Goal: Information Seeking & Learning: Check status

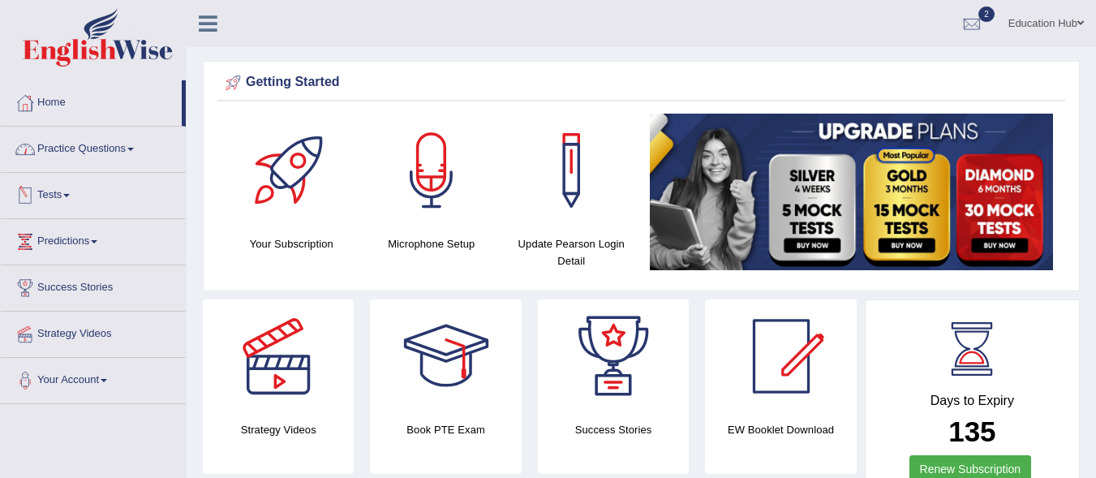
click at [68, 188] on link "Tests" at bounding box center [93, 193] width 185 height 41
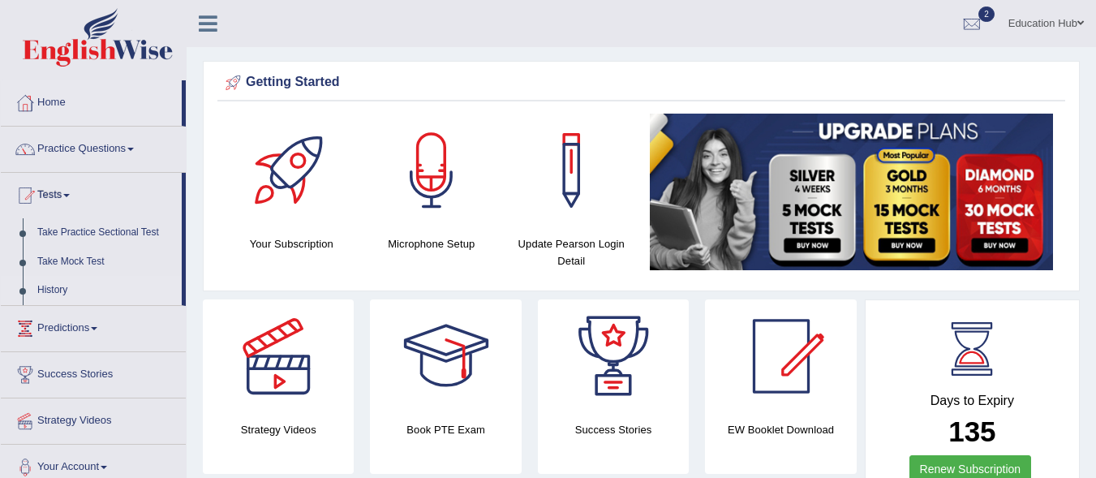
click at [56, 282] on link "History" at bounding box center [106, 290] width 152 height 29
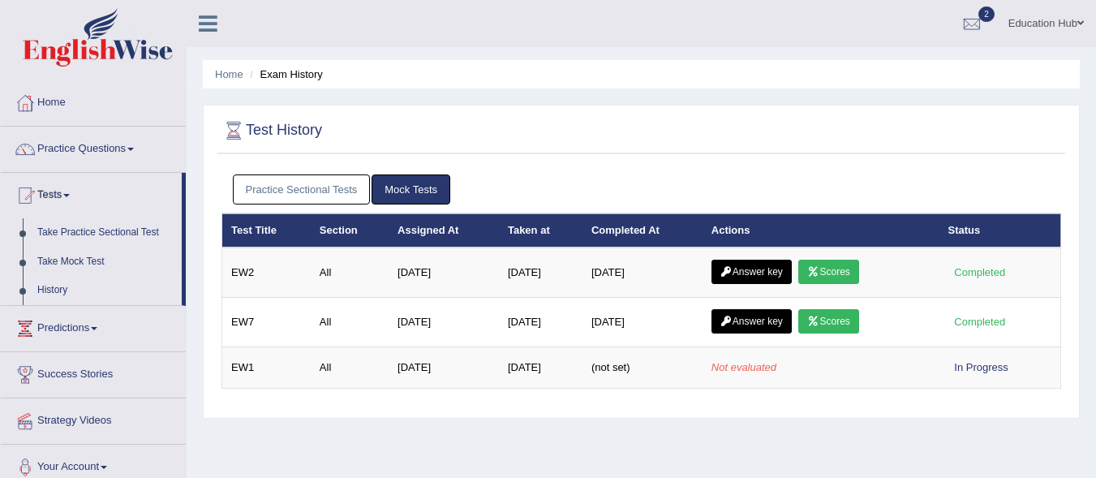
click at [284, 185] on link "Practice Sectional Tests" at bounding box center [302, 189] width 138 height 30
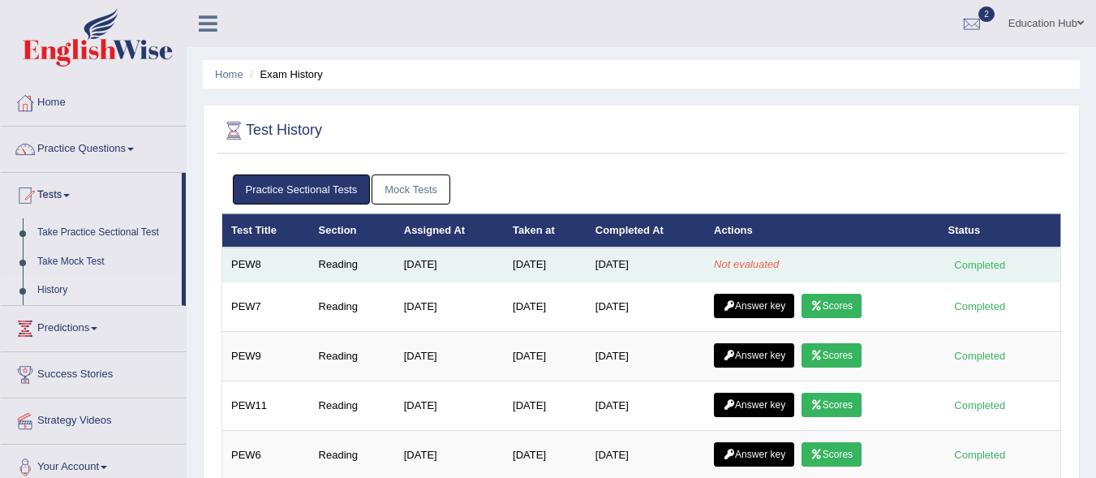
click at [312, 266] on td "Reading" at bounding box center [352, 265] width 85 height 34
click at [286, 265] on td "PEW8" at bounding box center [266, 265] width 88 height 34
click at [974, 270] on div "Completed" at bounding box center [980, 264] width 63 height 17
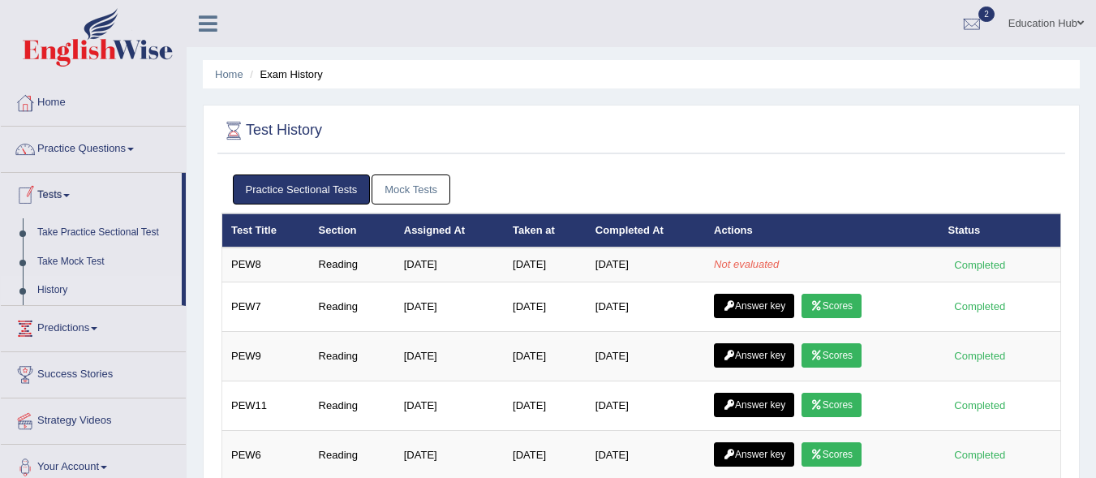
click at [63, 280] on link "History" at bounding box center [106, 290] width 152 height 29
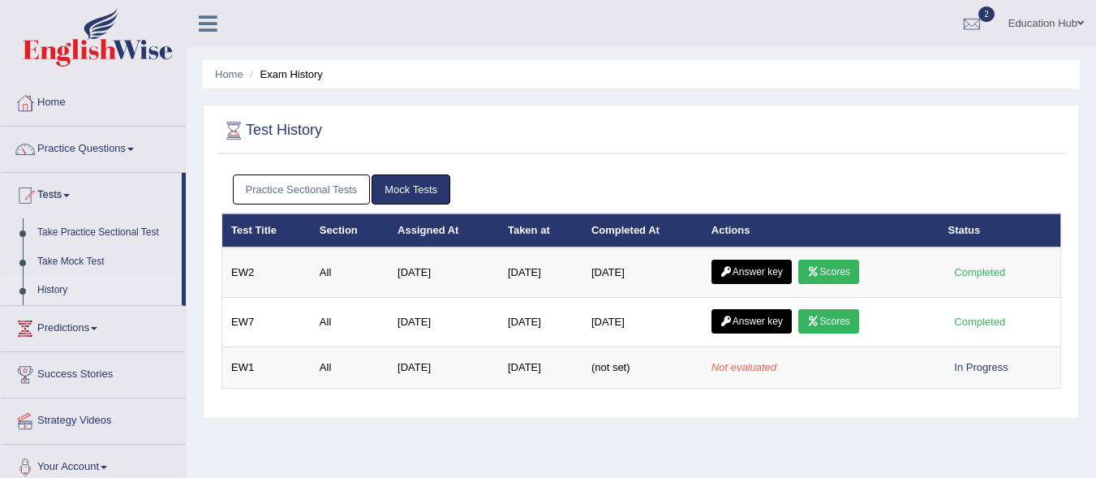
click at [71, 287] on link "History" at bounding box center [106, 290] width 152 height 29
click at [62, 284] on link "History" at bounding box center [106, 290] width 152 height 29
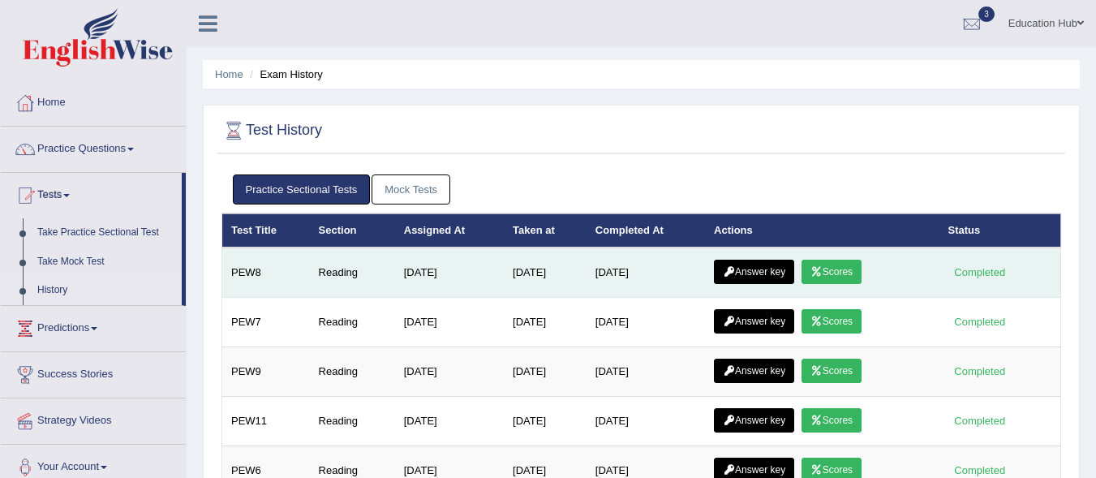
click at [816, 274] on link "Scores" at bounding box center [832, 272] width 60 height 24
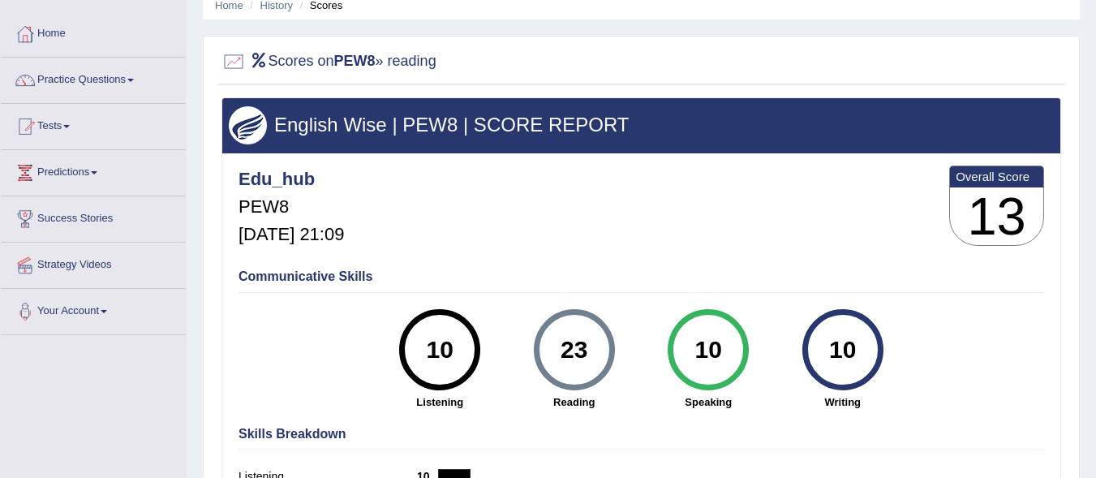
scroll to position [53, 0]
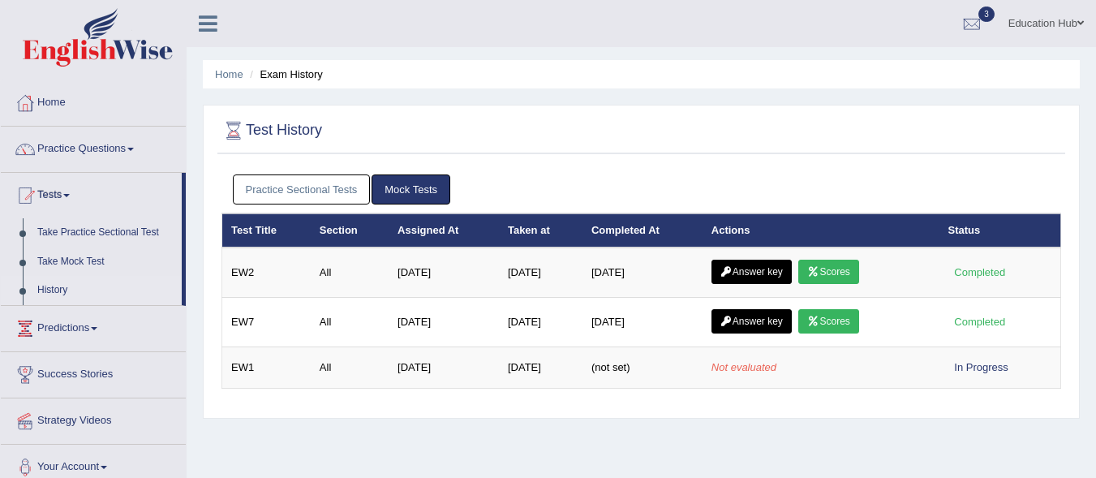
click at [278, 184] on link "Practice Sectional Tests" at bounding box center [302, 189] width 138 height 30
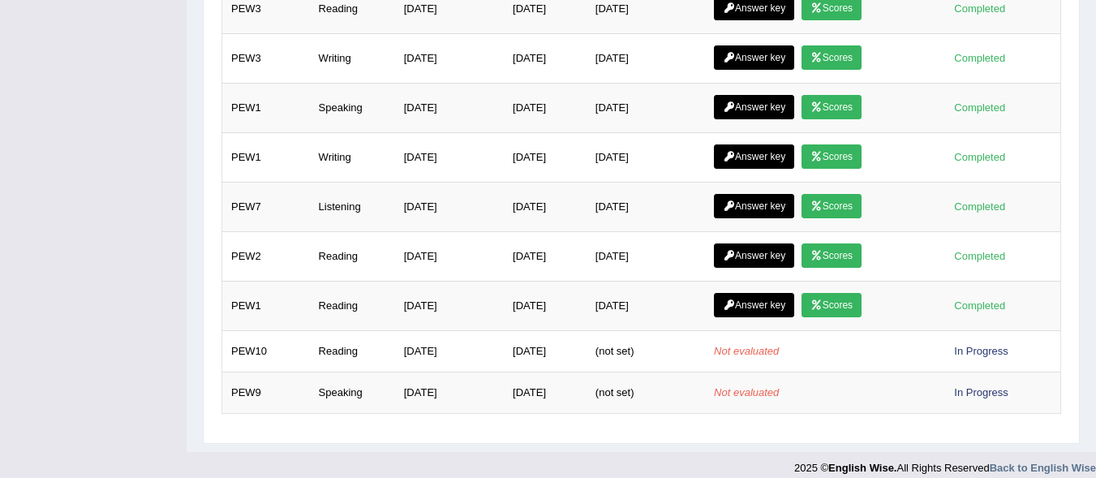
scroll to position [668, 0]
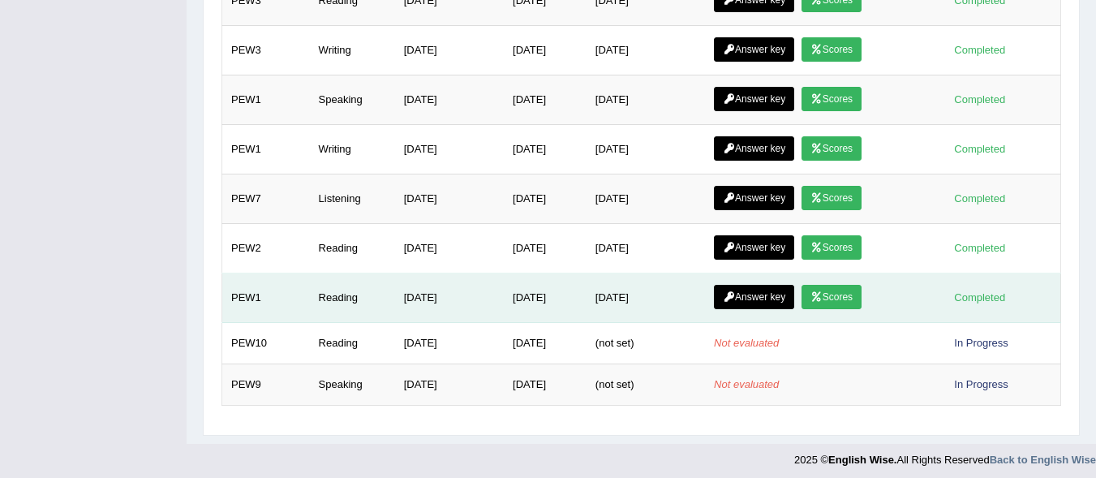
click at [848, 294] on link "Scores" at bounding box center [832, 297] width 60 height 24
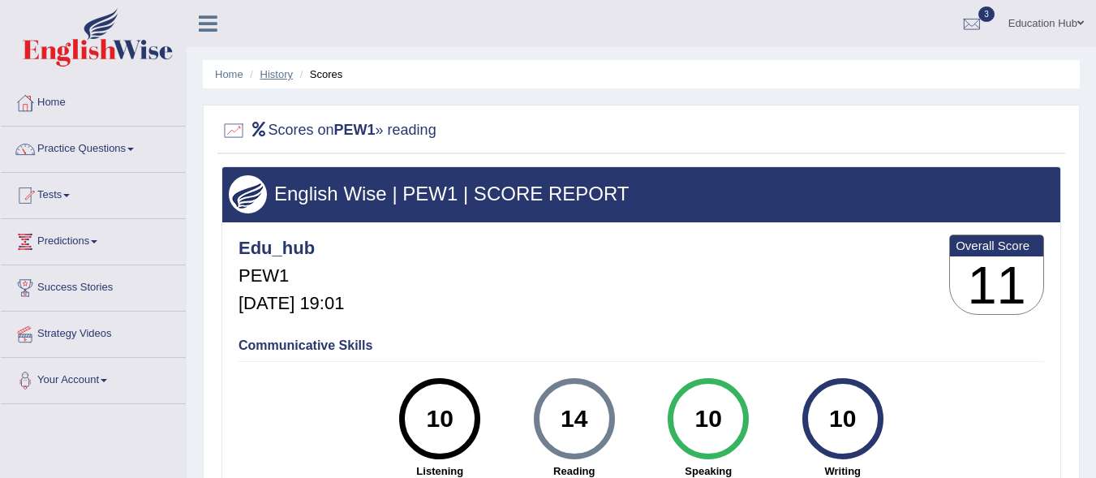
click at [274, 70] on link "History" at bounding box center [277, 74] width 32 height 12
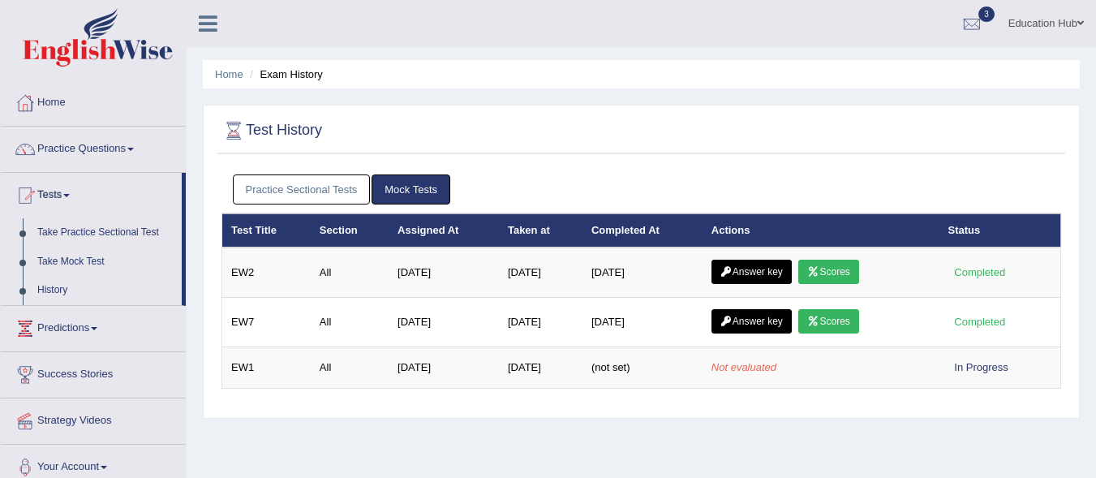
click at [278, 190] on link "Practice Sectional Tests" at bounding box center [302, 189] width 138 height 30
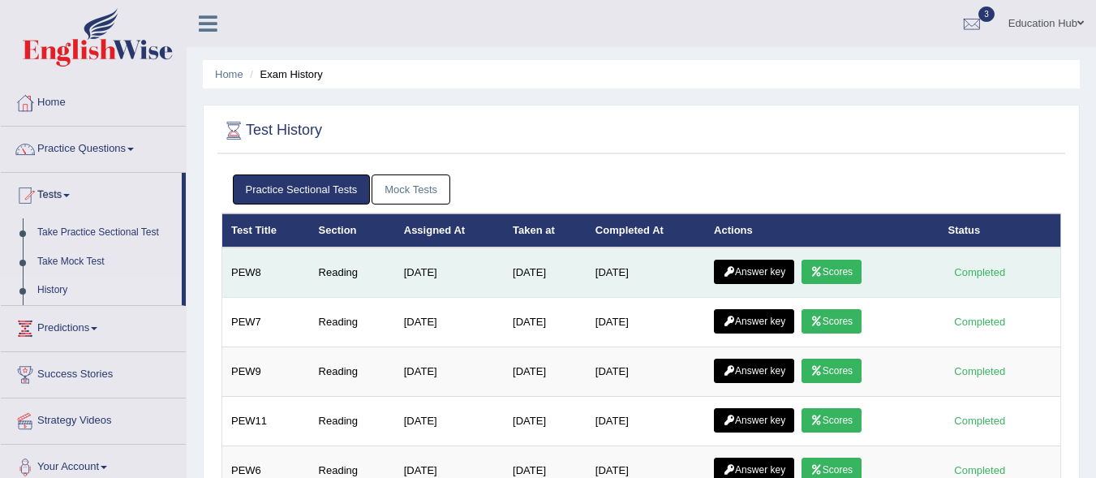
click at [763, 267] on link "Answer key" at bounding box center [754, 272] width 80 height 24
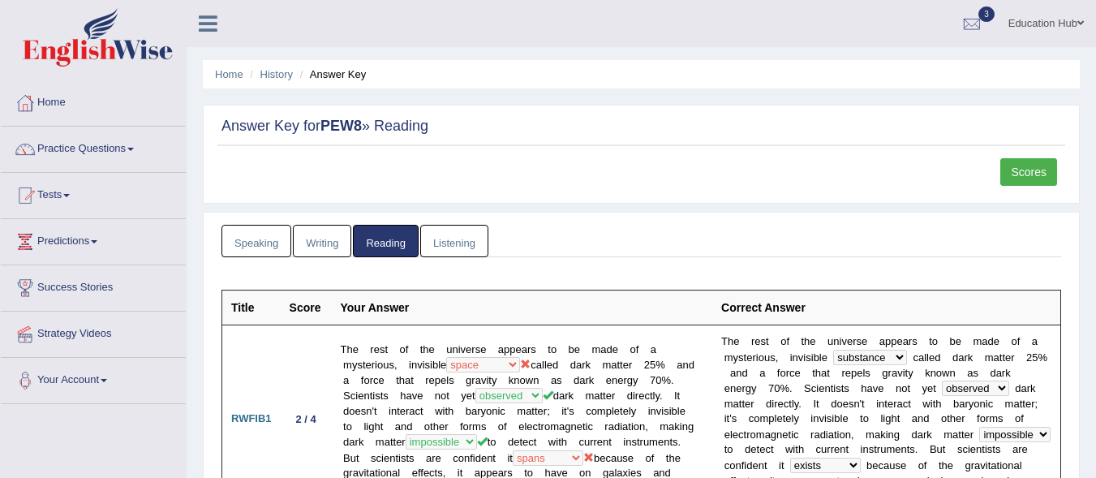
click at [1027, 186] on div "Scores" at bounding box center [1031, 174] width 61 height 32
click at [1025, 172] on link "Scores" at bounding box center [1029, 172] width 57 height 28
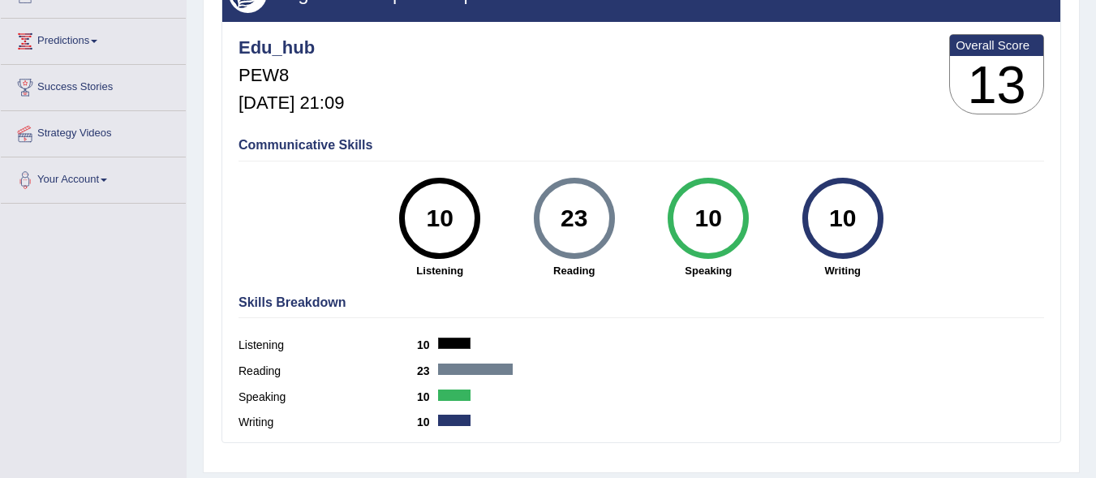
scroll to position [202, 0]
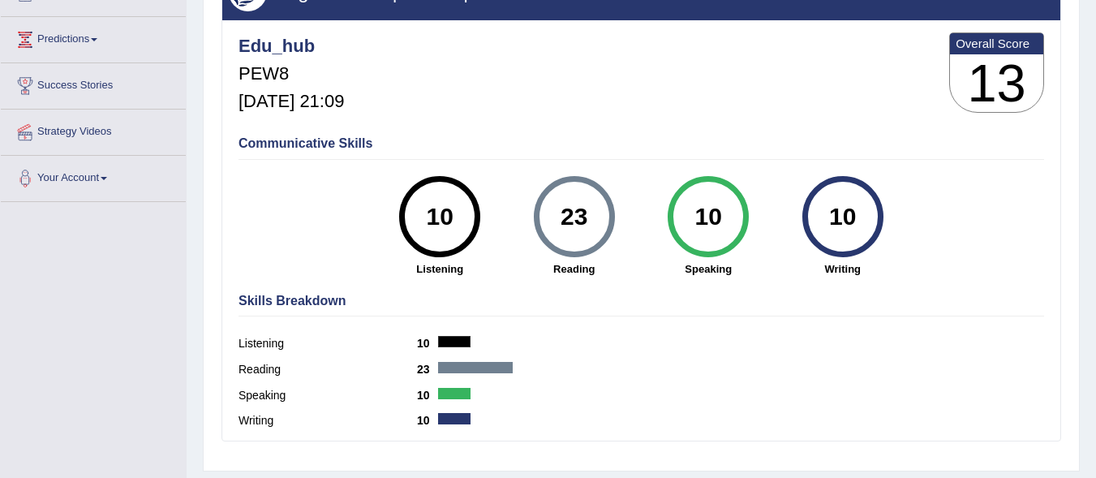
drag, startPoint x: 1105, startPoint y: 79, endPoint x: 1108, endPoint y: 185, distance: 106.3
click at [1096, 185] on html "Toggle navigation Home Practice Questions Speaking Practice Read Aloud Repeat S…" at bounding box center [548, 37] width 1096 height 478
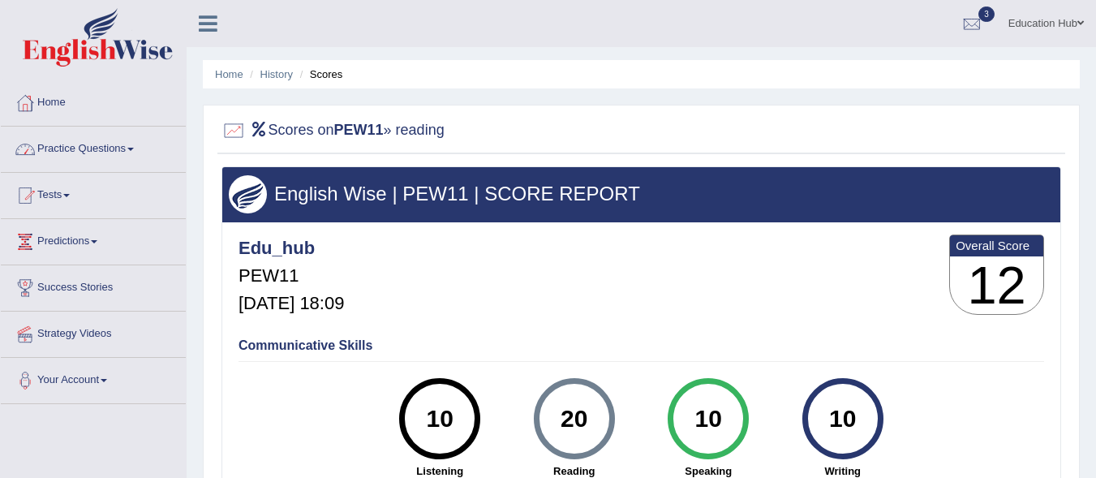
click at [81, 153] on link "Practice Questions" at bounding box center [93, 147] width 185 height 41
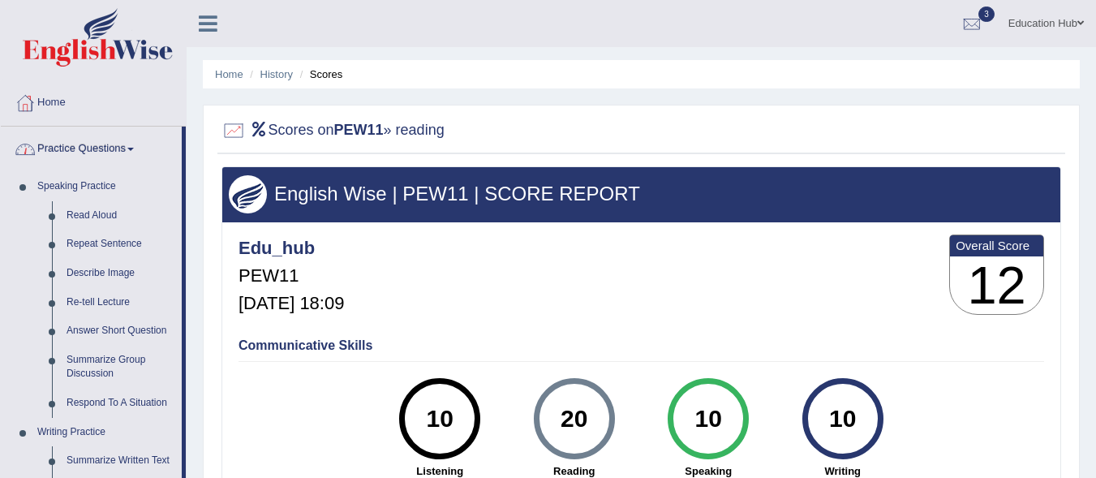
click at [85, 144] on link "Practice Questions" at bounding box center [91, 147] width 181 height 41
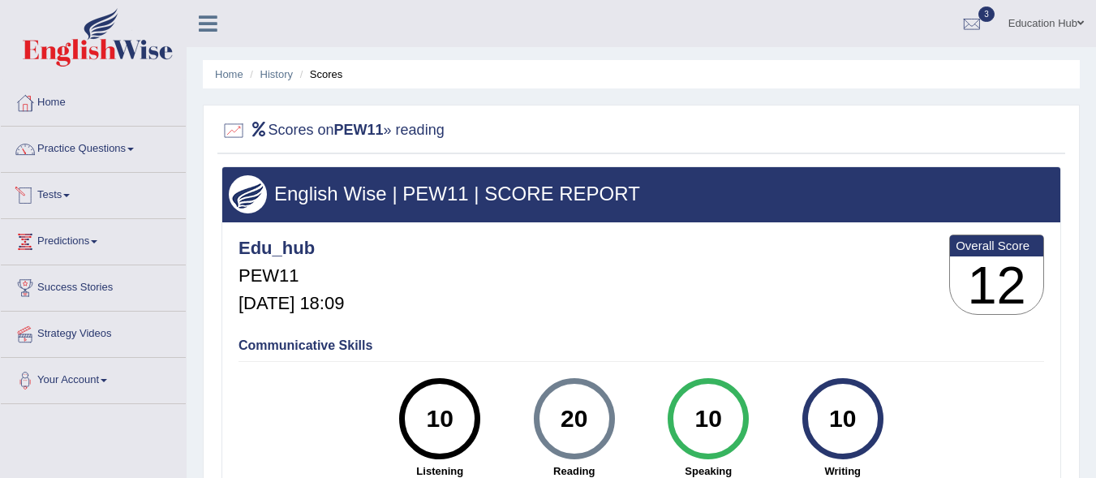
click at [71, 198] on link "Tests" at bounding box center [93, 193] width 185 height 41
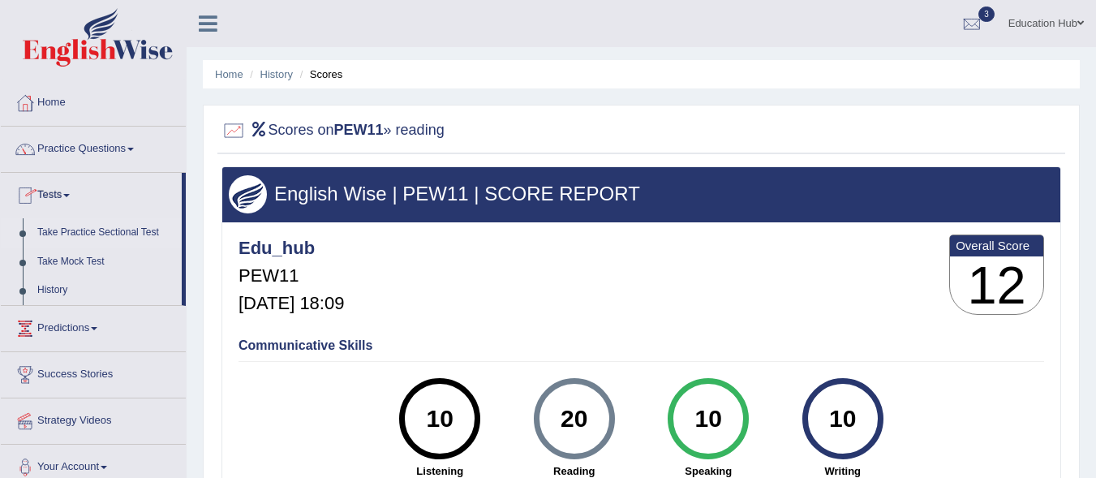
click at [67, 235] on link "Take Practice Sectional Test" at bounding box center [106, 232] width 152 height 29
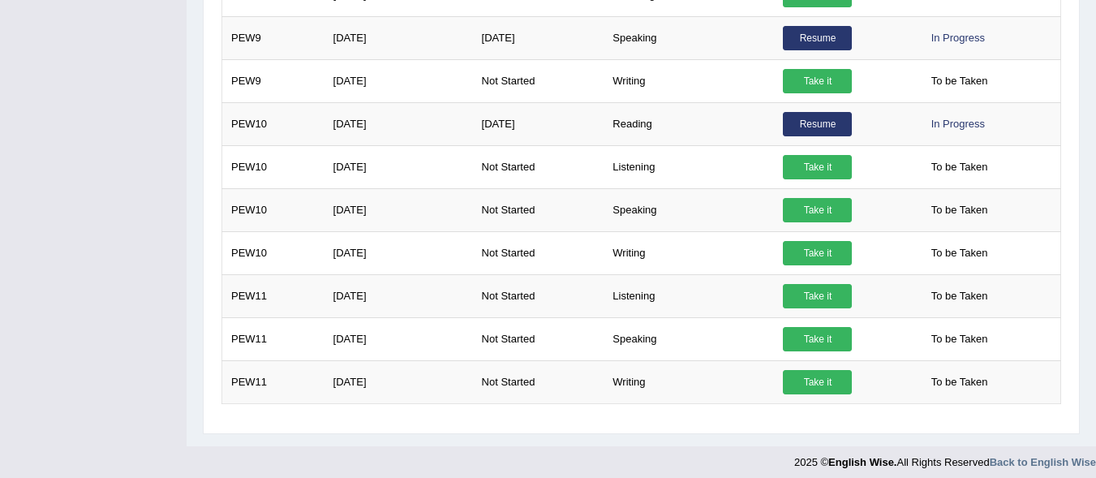
scroll to position [1085, 0]
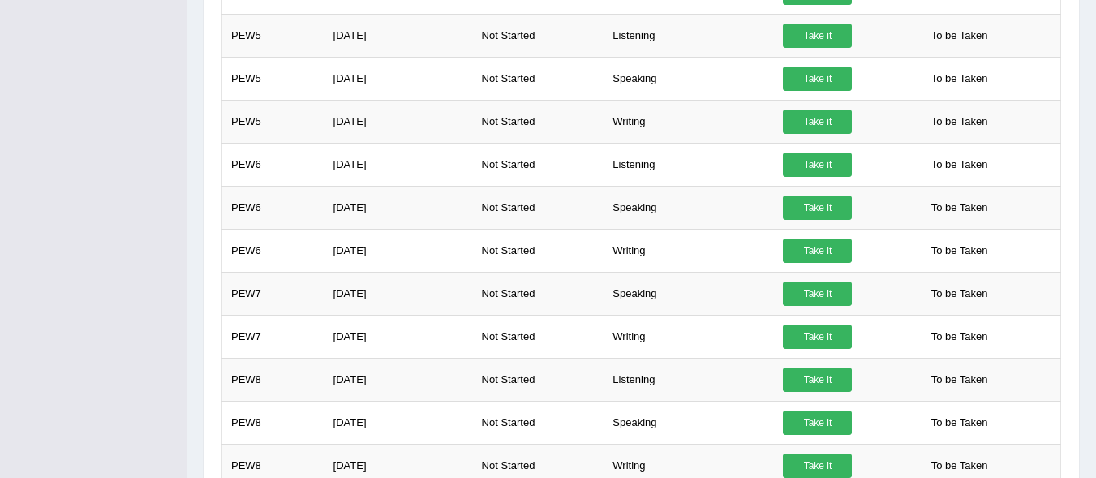
drag, startPoint x: 1098, startPoint y: 373, endPoint x: 1094, endPoint y: 235, distance: 138.0
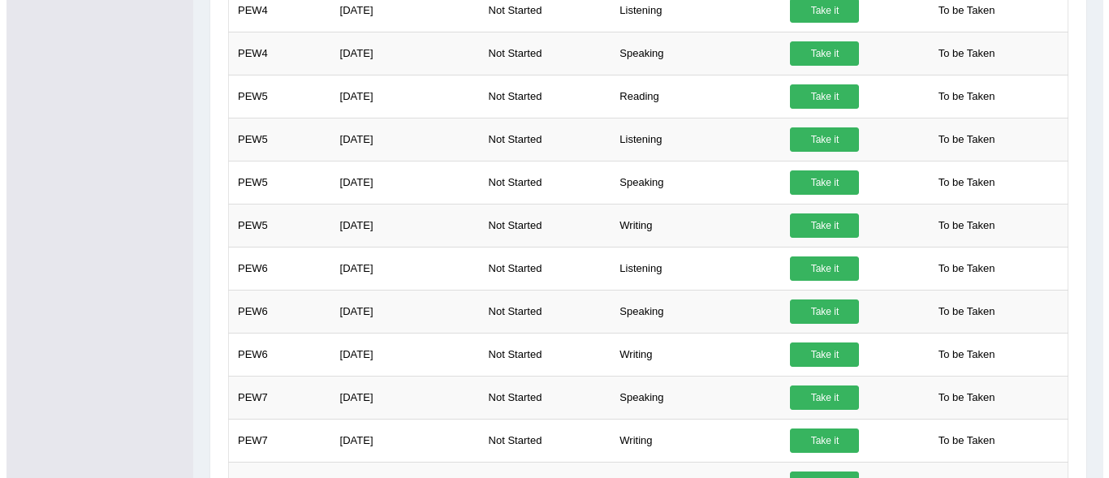
scroll to position [488, 0]
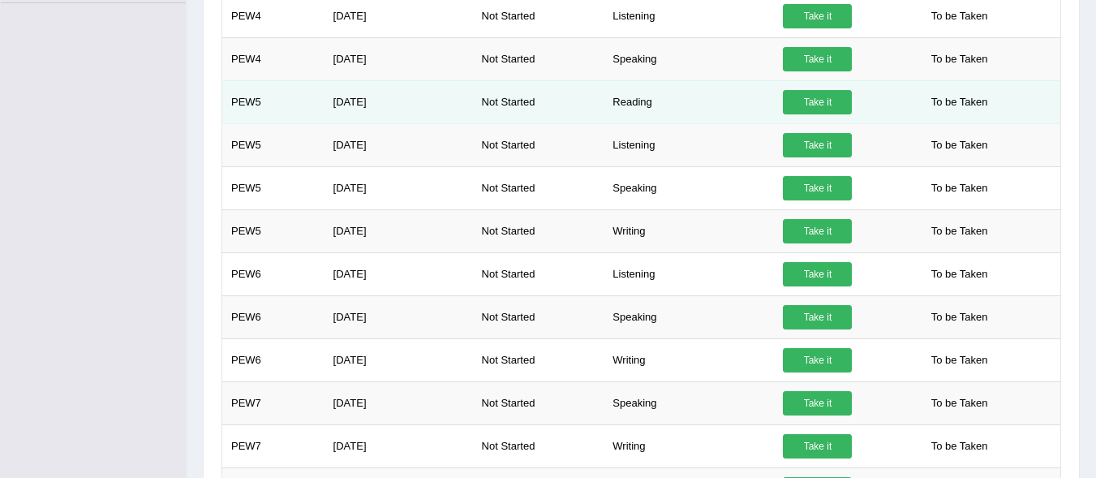
click at [803, 97] on link "Take it" at bounding box center [817, 102] width 69 height 24
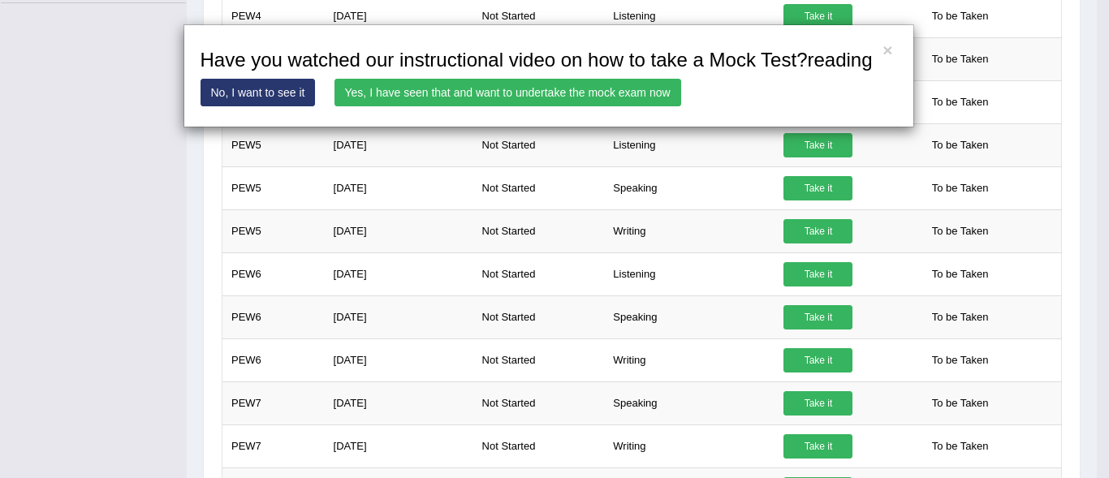
click at [628, 93] on link "Yes, I have seen that and want to undertake the mock exam now" at bounding box center [507, 93] width 347 height 28
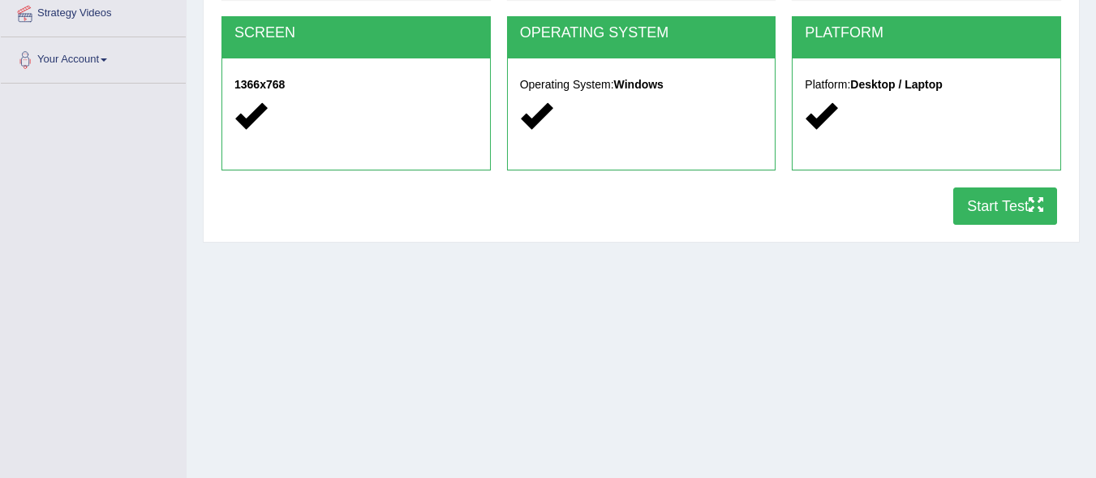
scroll to position [325, 0]
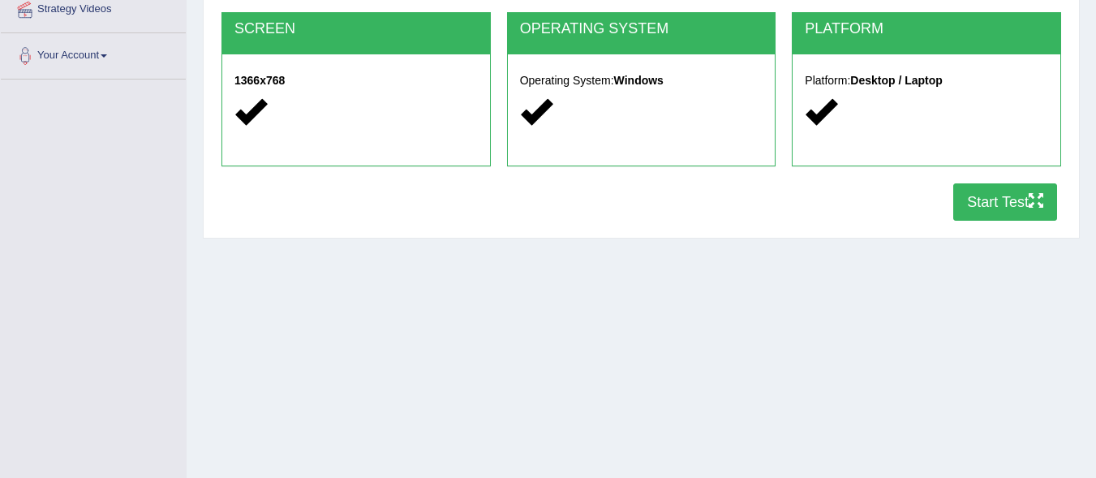
click at [980, 198] on button "Start Test" at bounding box center [1006, 201] width 104 height 37
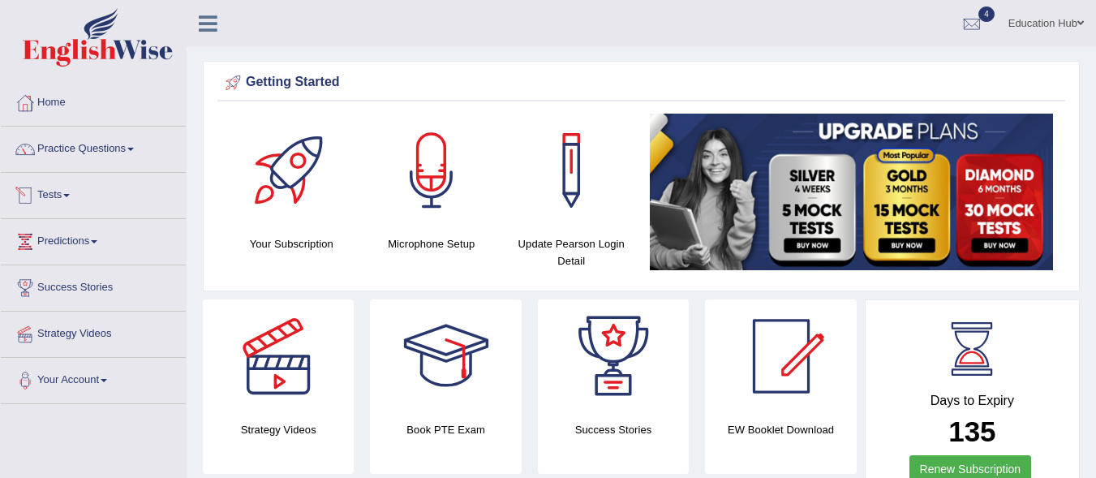
click at [81, 194] on link "Tests" at bounding box center [93, 193] width 185 height 41
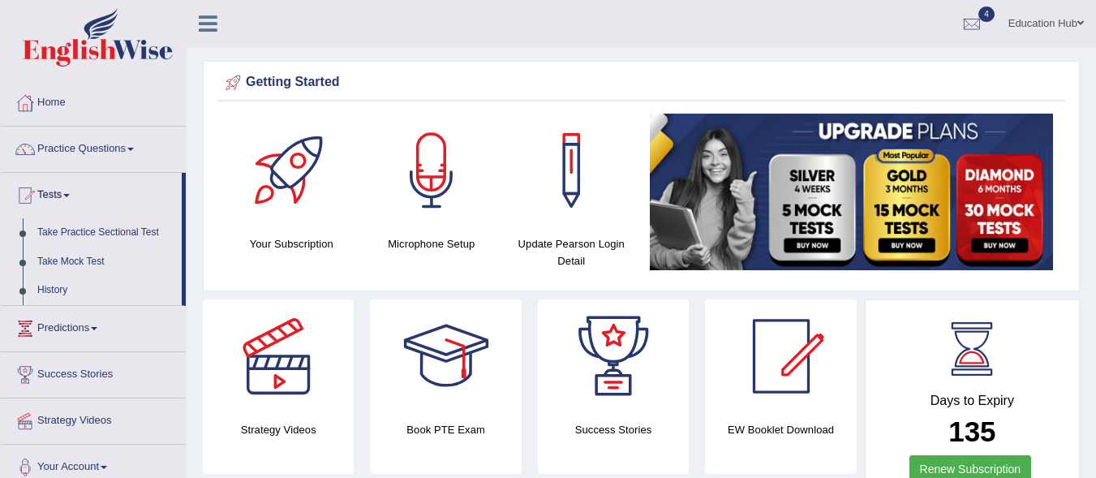
click at [64, 287] on link "History" at bounding box center [106, 290] width 152 height 29
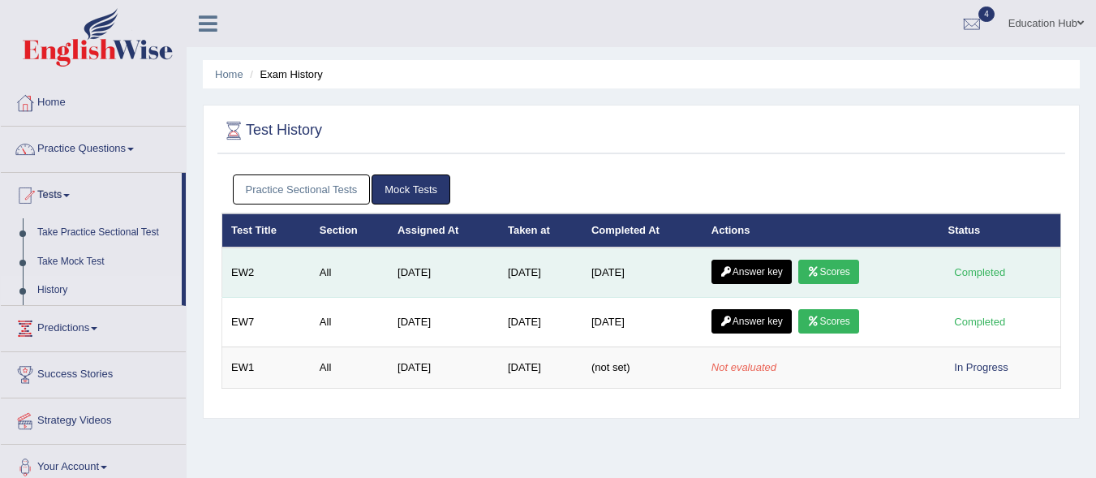
click at [820, 269] on icon at bounding box center [814, 272] width 12 height 10
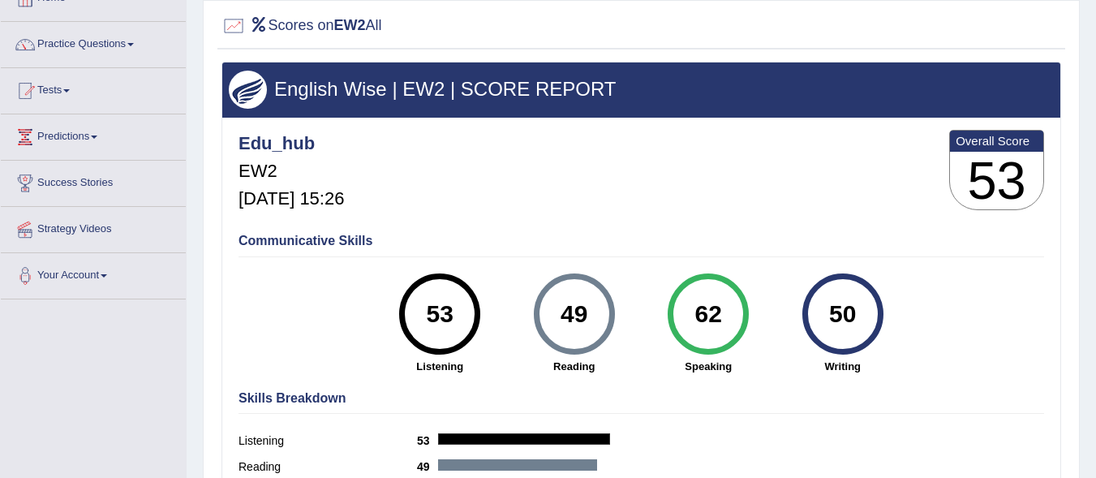
scroll to position [101, 0]
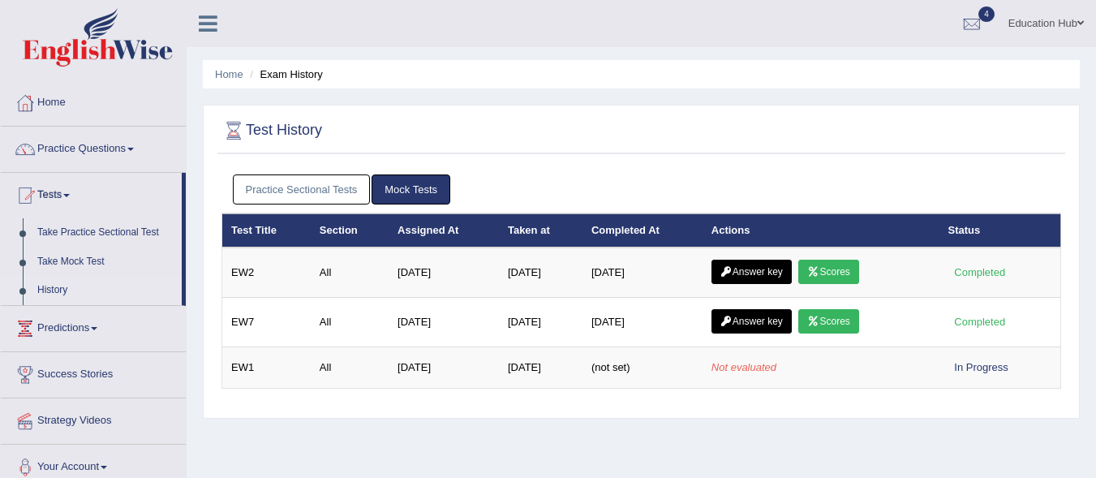
click at [297, 189] on link "Practice Sectional Tests" at bounding box center [302, 189] width 138 height 30
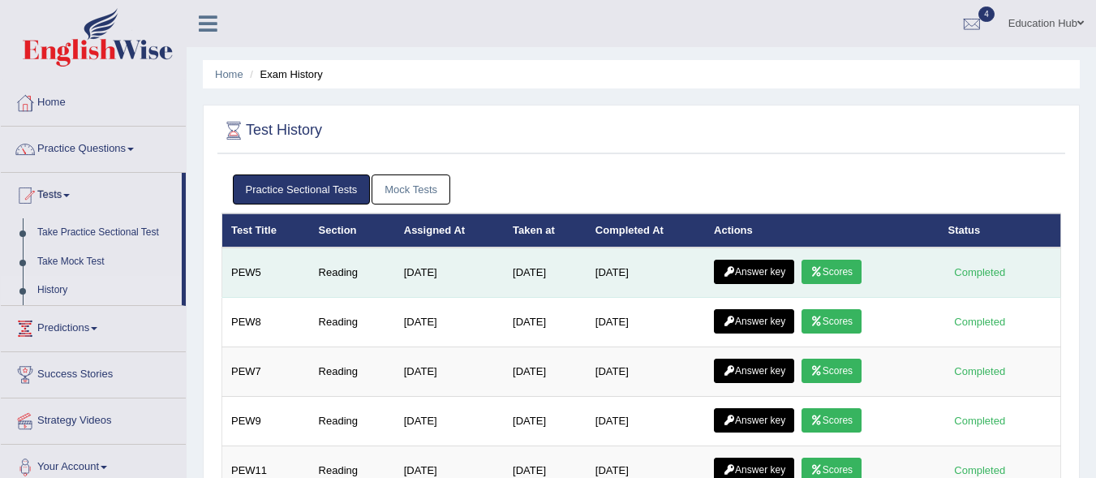
click at [772, 273] on link "Answer key" at bounding box center [754, 272] width 80 height 24
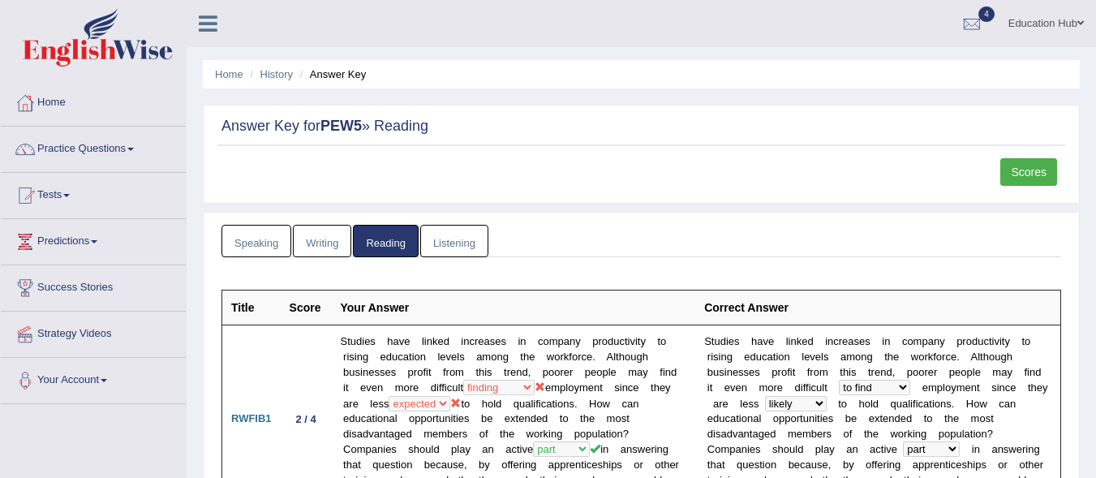
click at [1024, 173] on link "Scores" at bounding box center [1029, 172] width 57 height 28
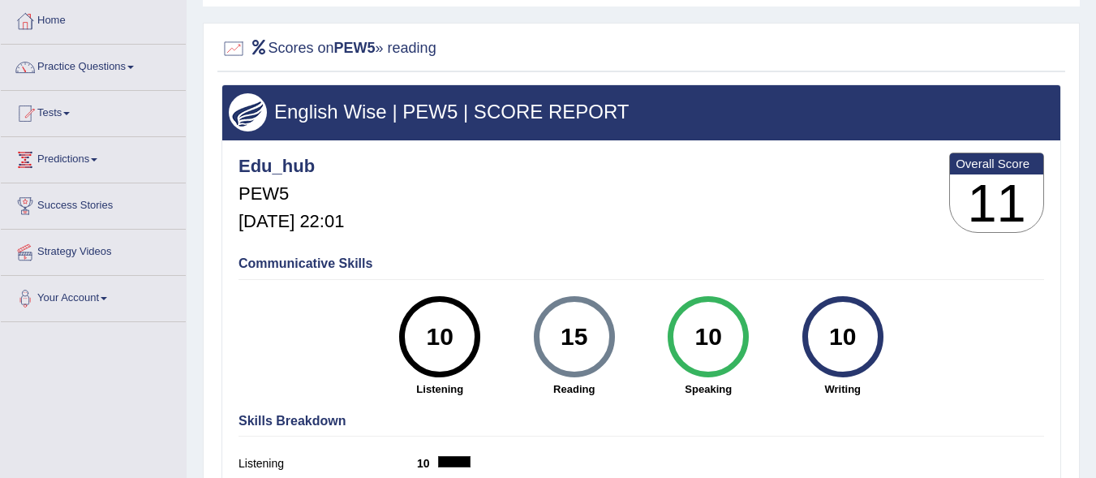
scroll to position [77, 0]
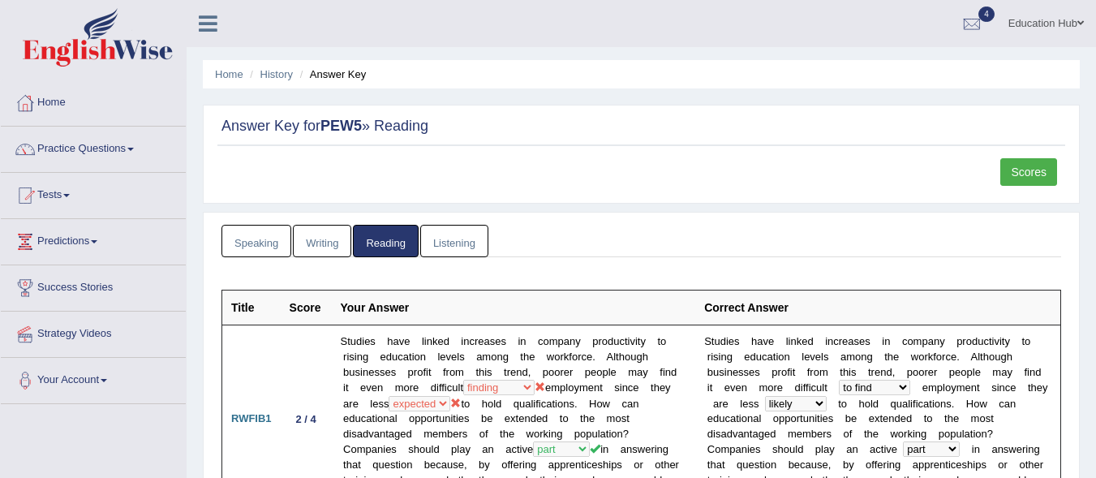
click at [334, 241] on link "Writing" at bounding box center [322, 241] width 58 height 33
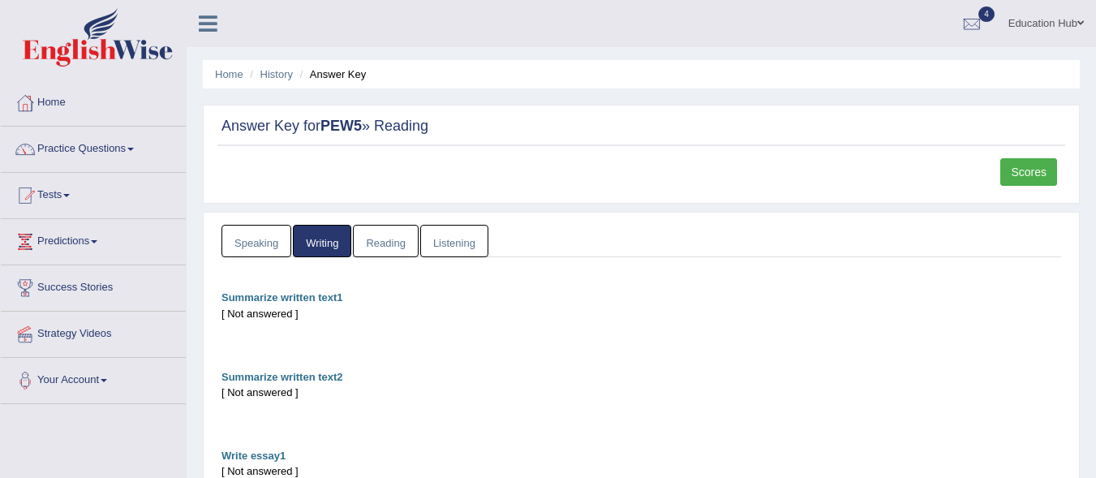
click at [253, 244] on link "Speaking" at bounding box center [257, 241] width 70 height 33
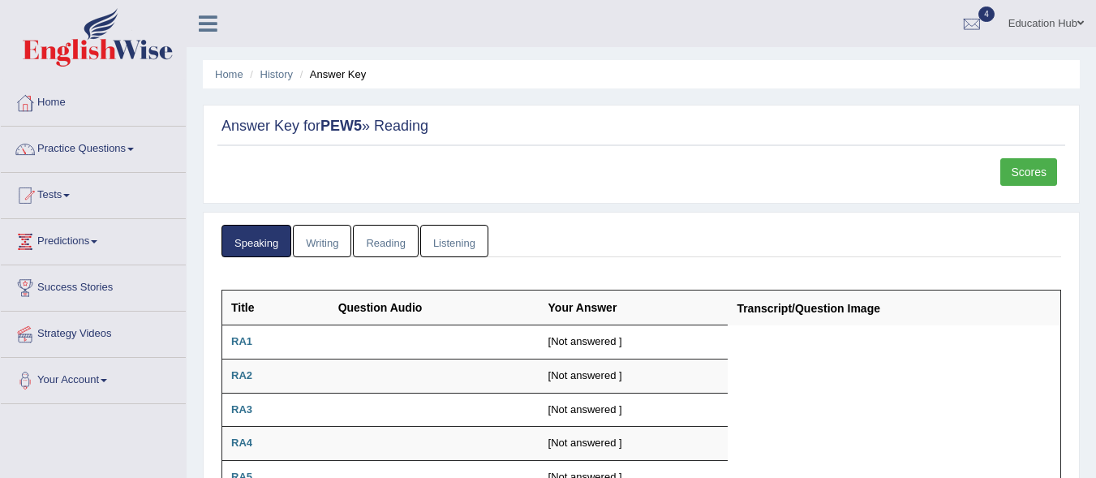
click at [447, 242] on link "Listening" at bounding box center [454, 241] width 68 height 33
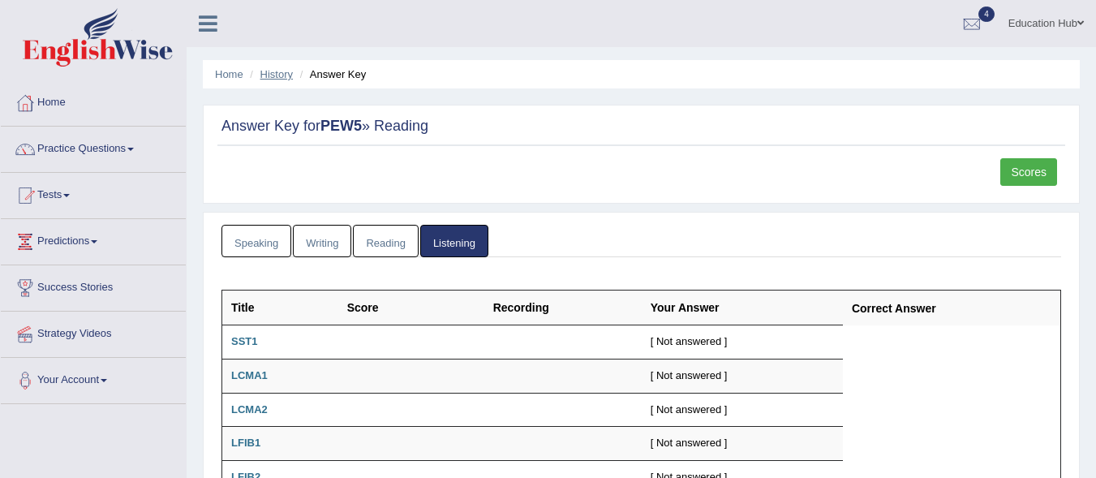
click at [277, 75] on link "History" at bounding box center [277, 74] width 32 height 12
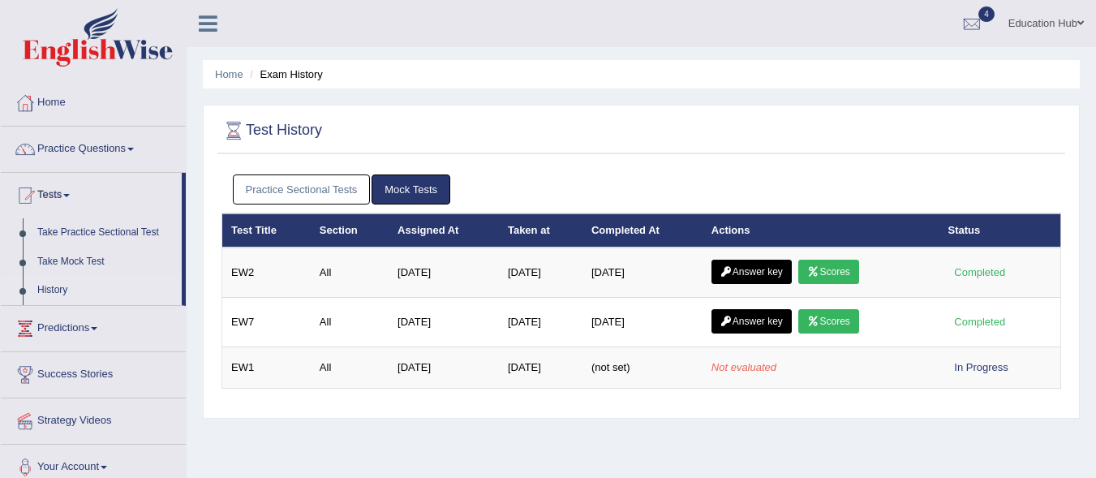
click at [297, 187] on link "Practice Sectional Tests" at bounding box center [302, 189] width 138 height 30
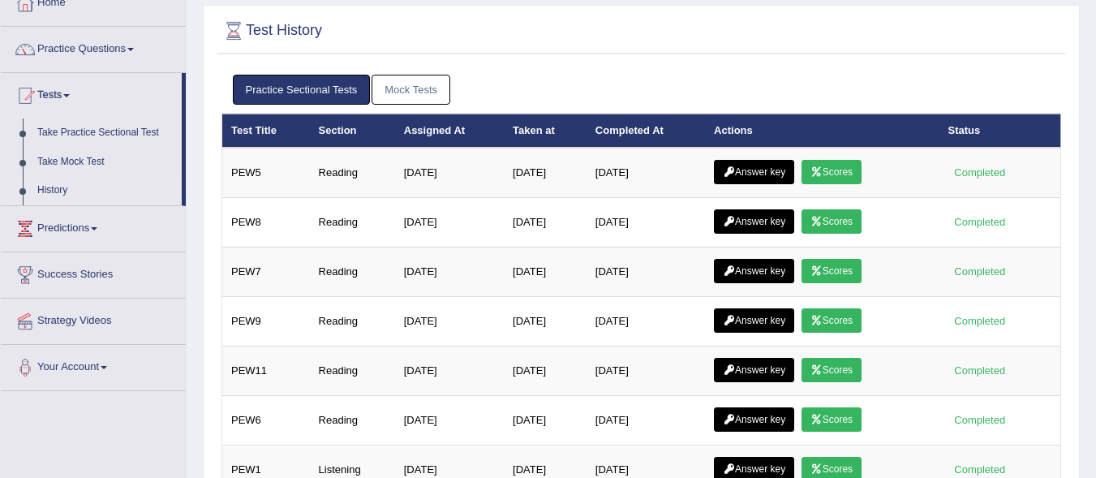
scroll to position [118, 0]
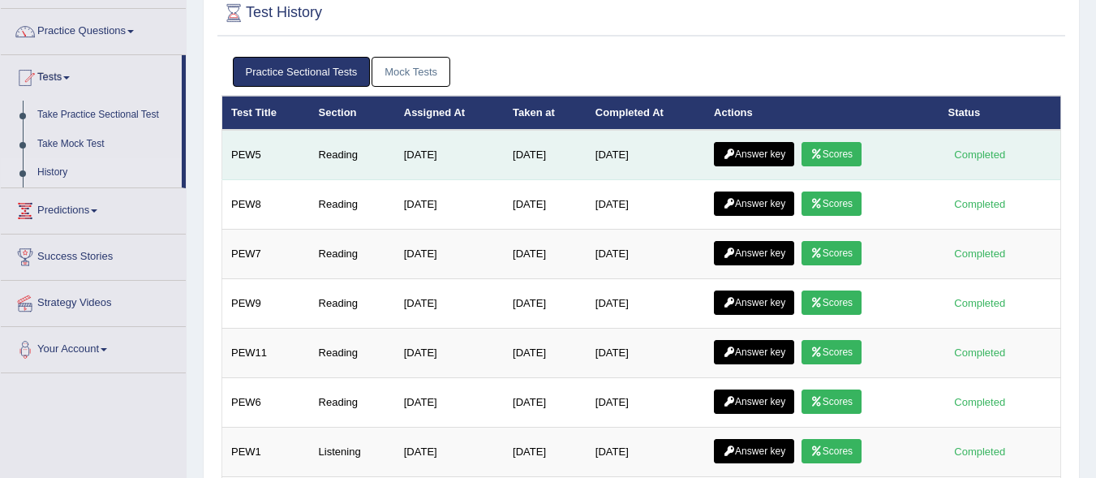
click at [839, 149] on link "Scores" at bounding box center [832, 154] width 60 height 24
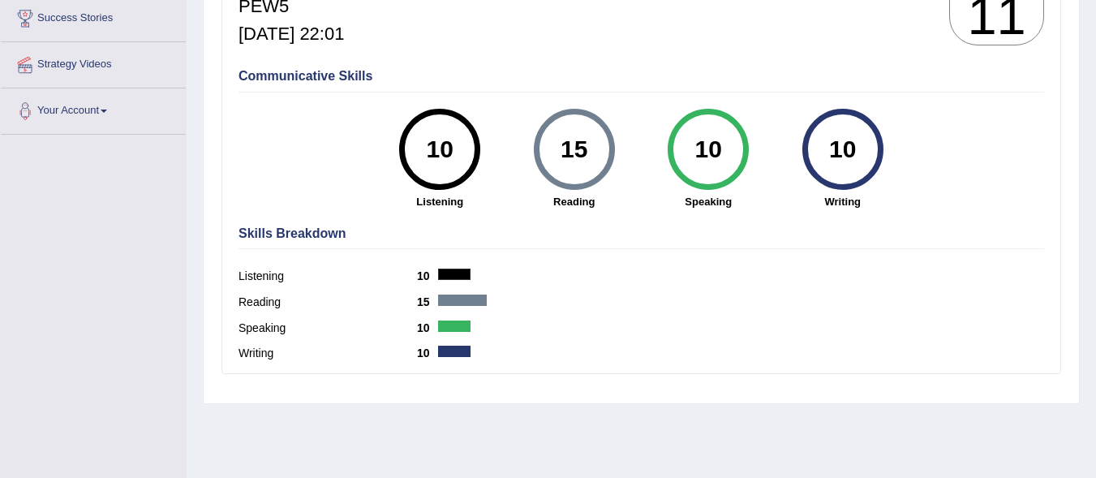
scroll to position [54, 0]
